Goal: Task Accomplishment & Management: Manage account settings

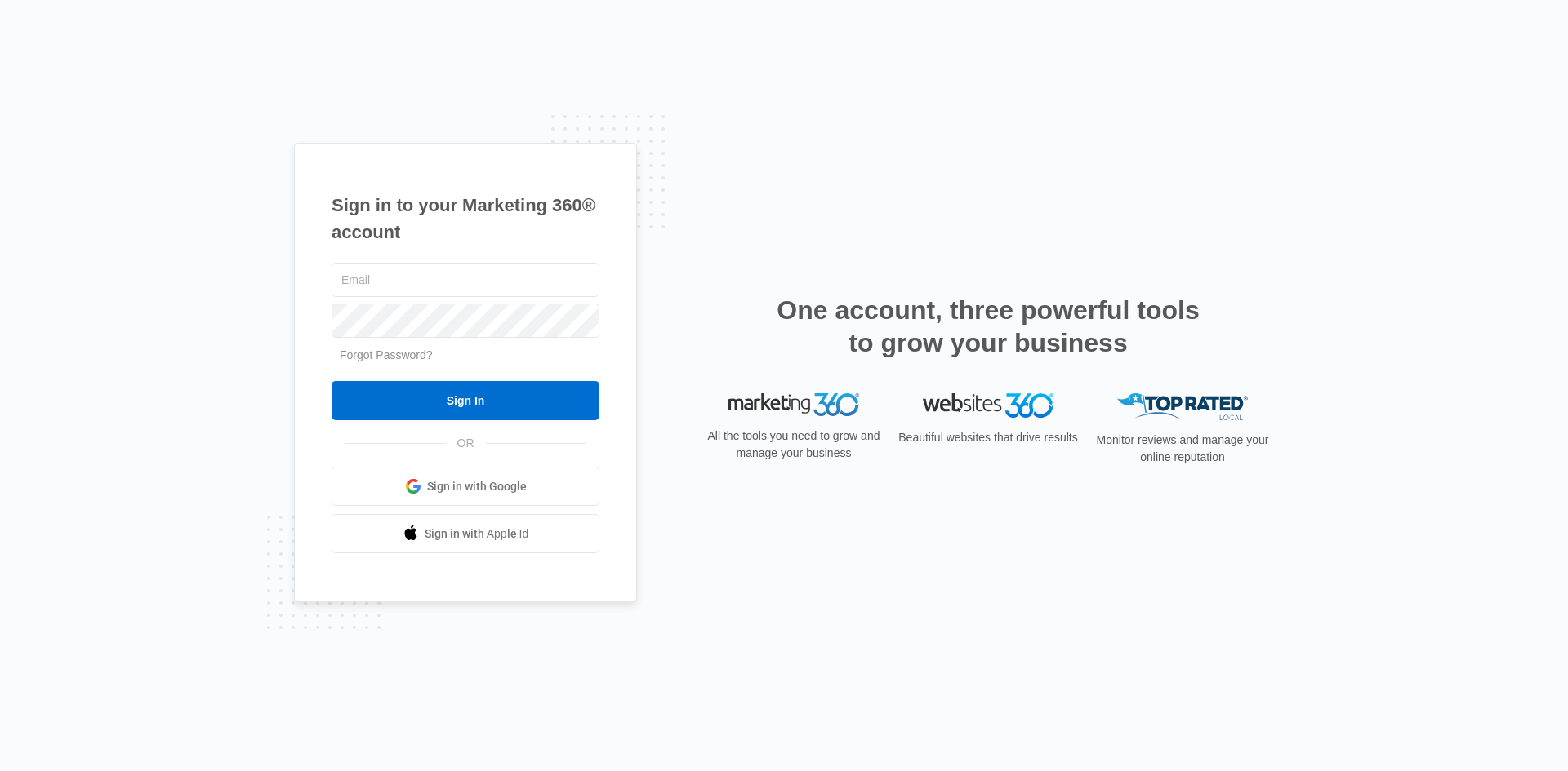
type input "[PERSON_NAME][EMAIL_ADDRESS][PERSON_NAME][DOMAIN_NAME]"
click at [369, 380] on form "kristy.brannon@ccrola.com Forgot Password? Sign In" at bounding box center [465, 340] width 268 height 161
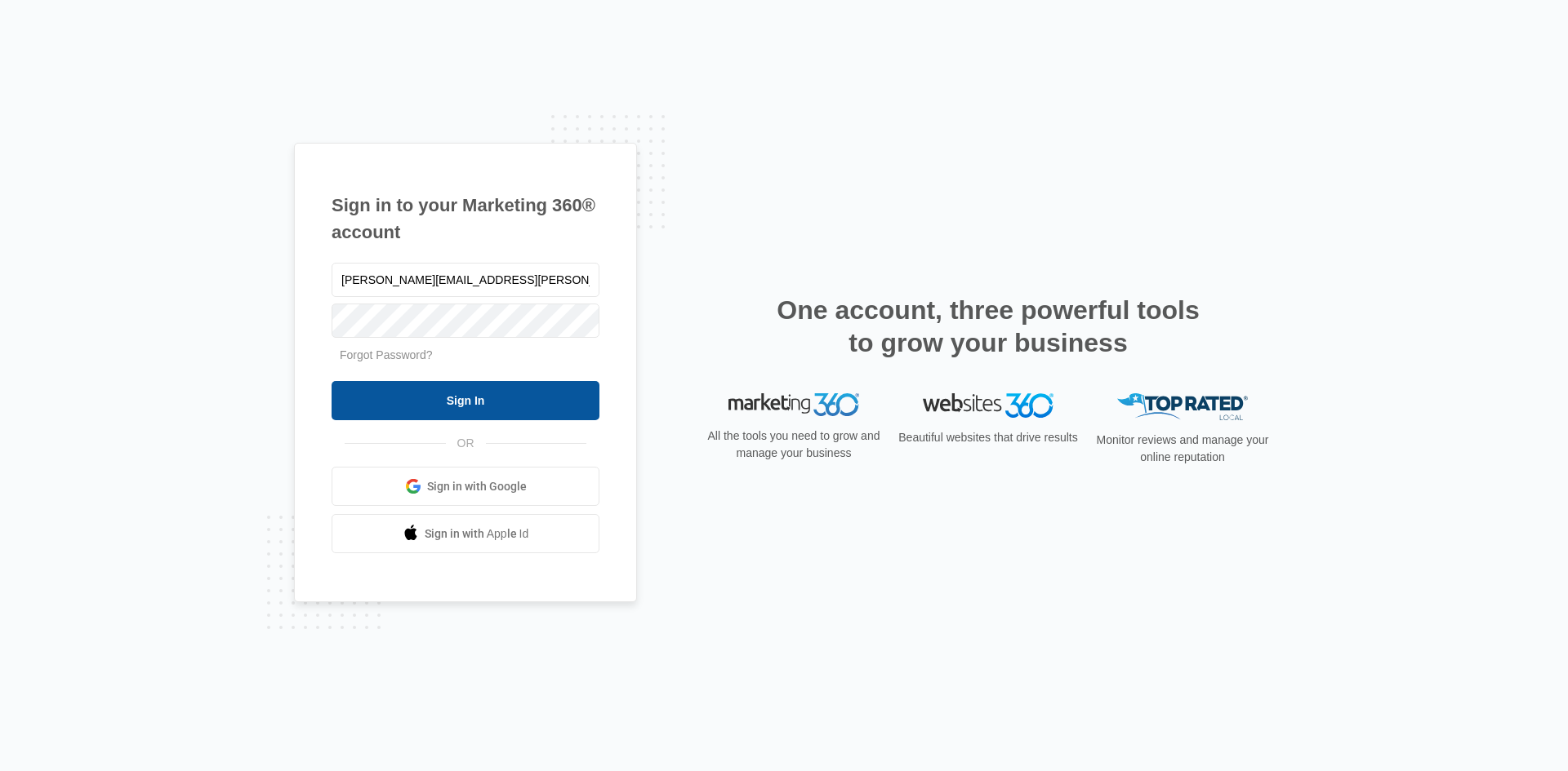
click at [368, 387] on input "Sign In" at bounding box center [465, 400] width 268 height 39
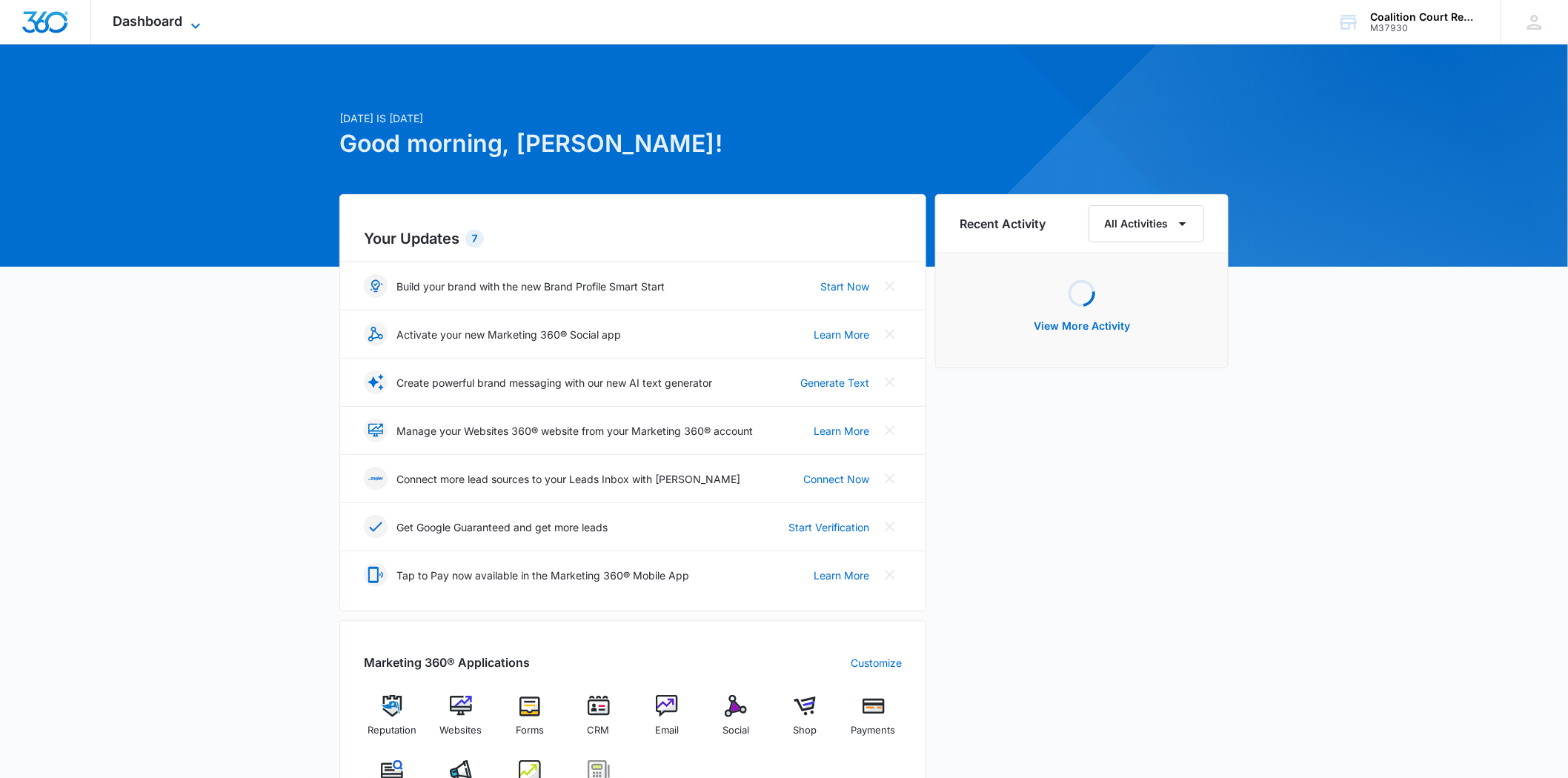
click at [142, 20] on span "Dashboard" at bounding box center [149, 21] width 70 height 16
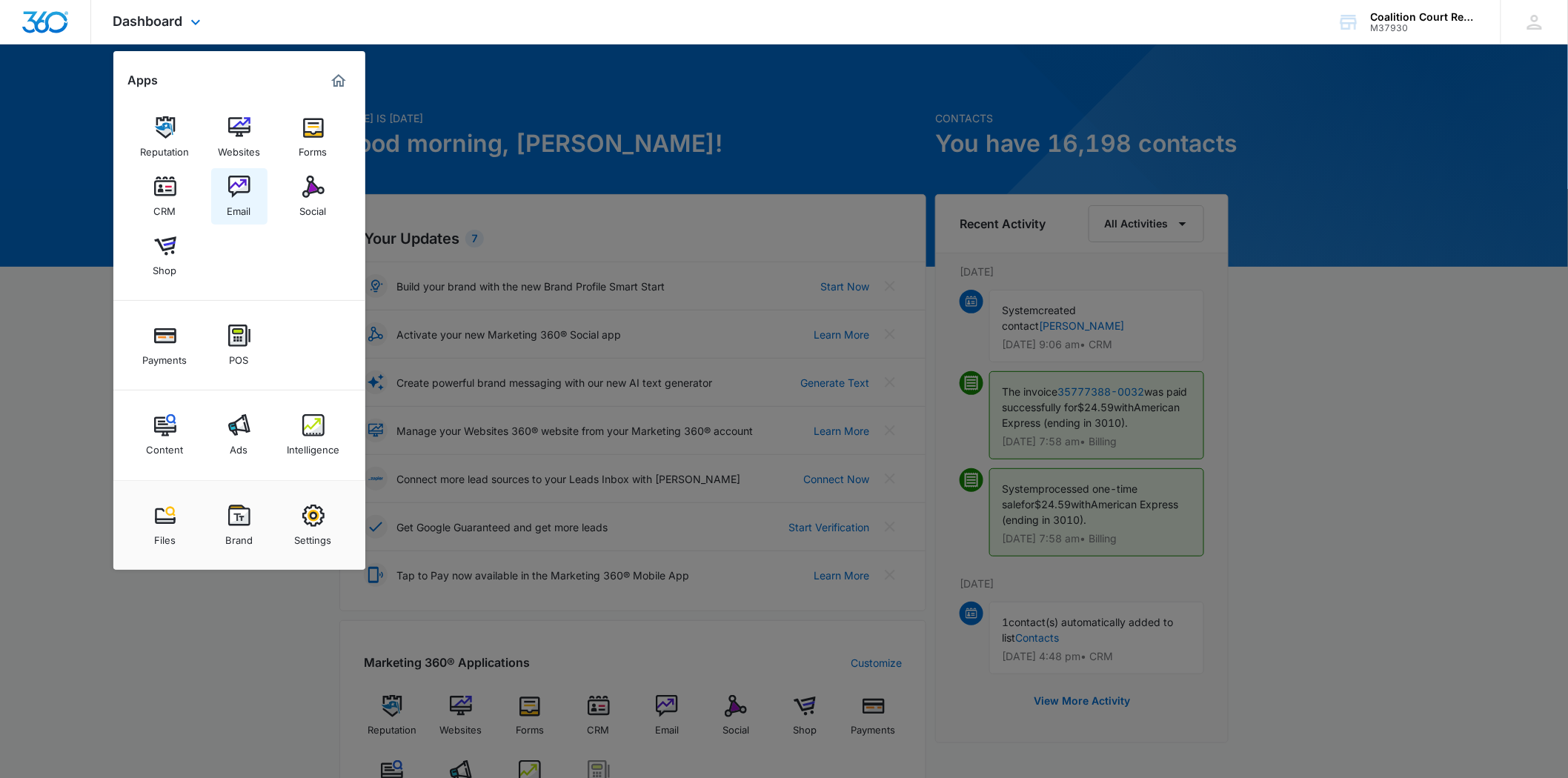
click at [228, 193] on img at bounding box center [239, 187] width 22 height 22
